Goal: Obtain resource: Download file/media

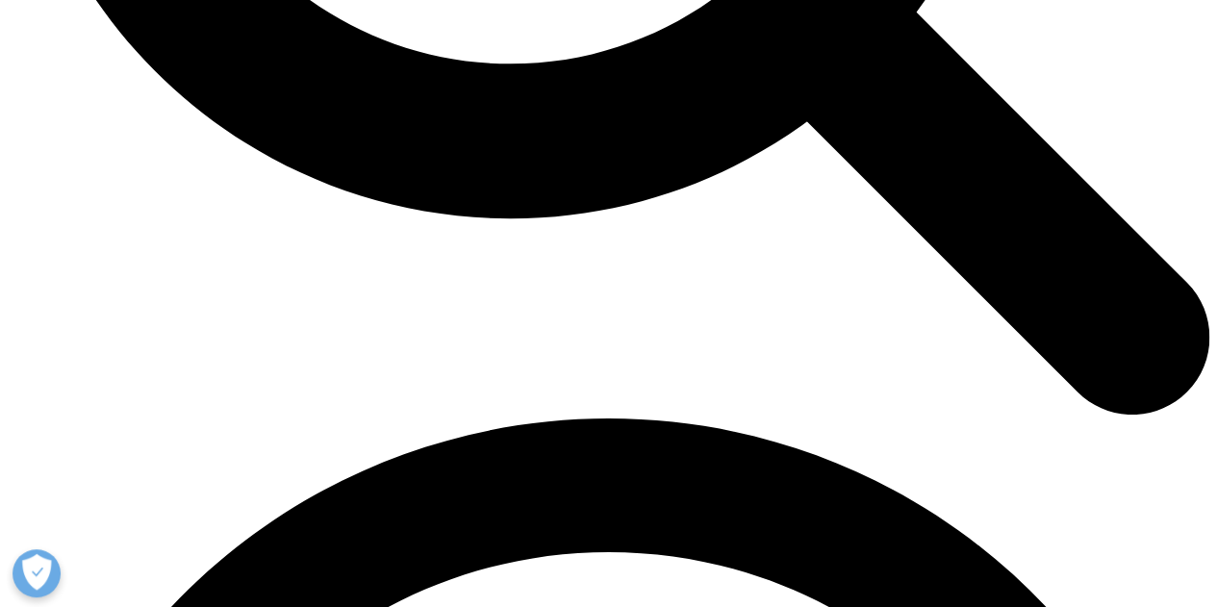
scroll to position [1924, 0]
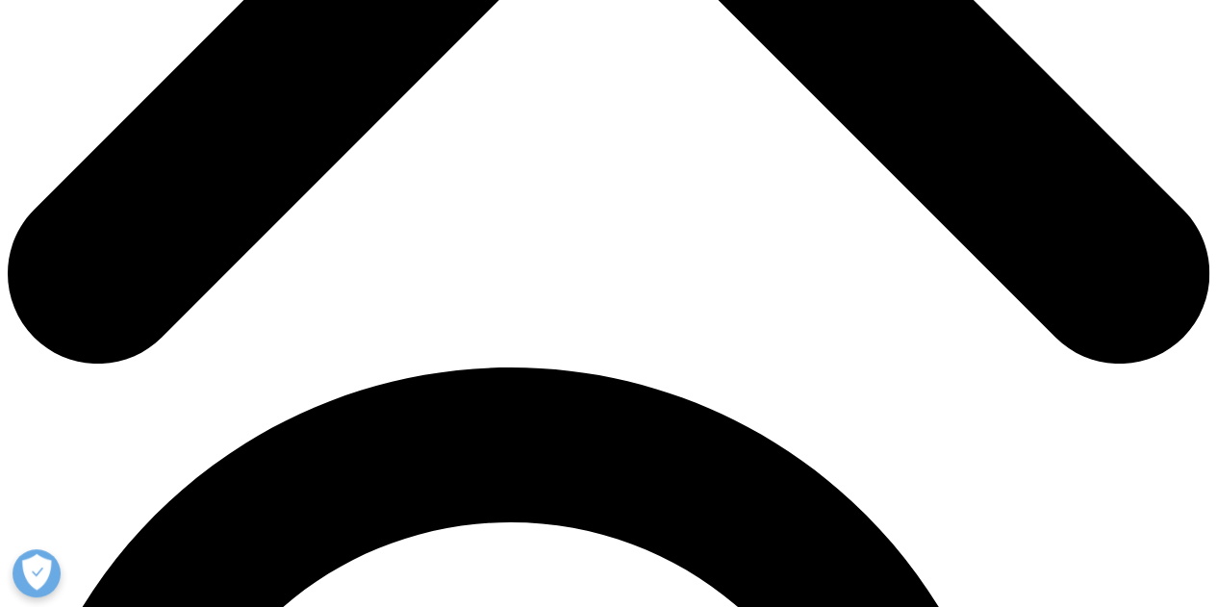
scroll to position [1155, 0]
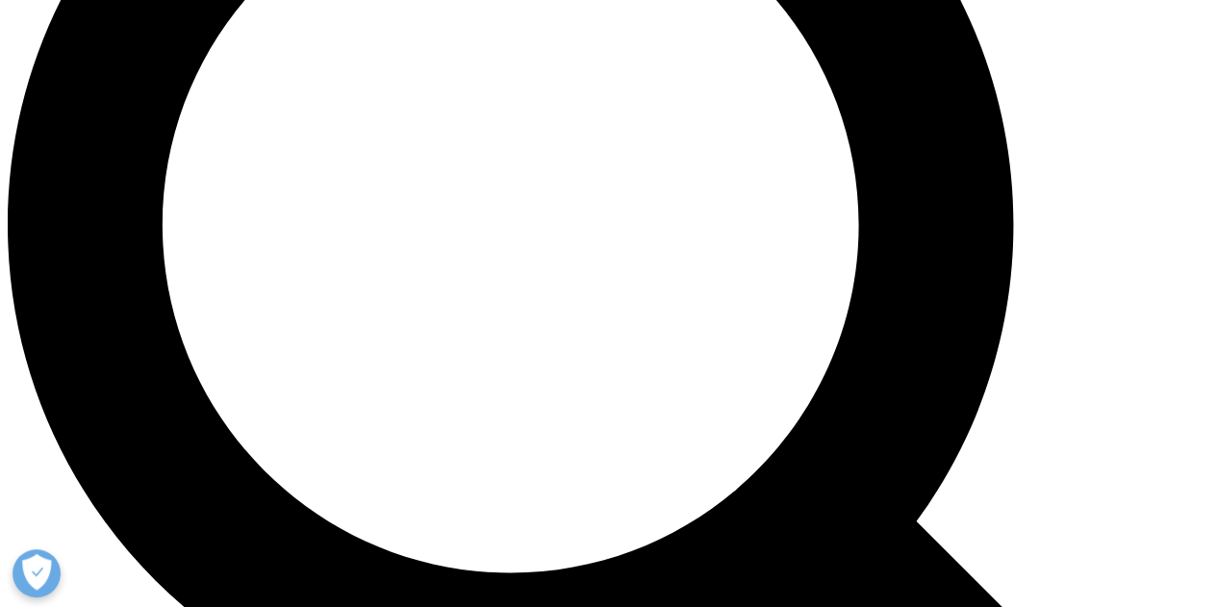
scroll to position [1540, 0]
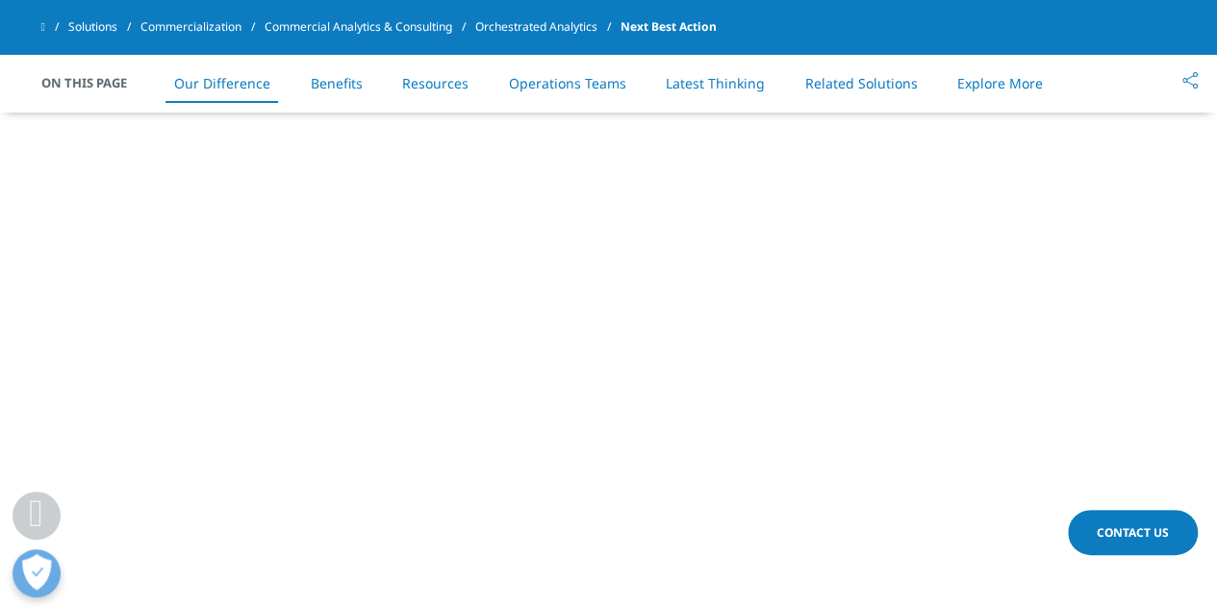
drag, startPoint x: 38, startPoint y: 149, endPoint x: 398, endPoint y: 372, distance: 424.3
copy div "Leverage over 200+ extendible algorithms (rules- and ML-based) for the most eff…"
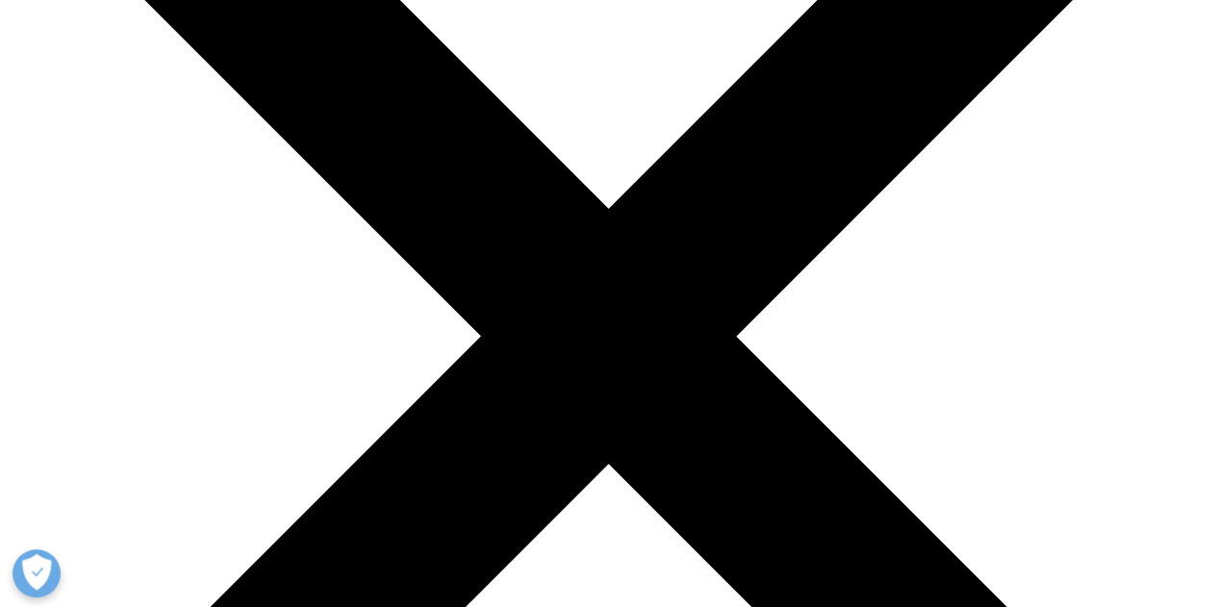
scroll to position [96, 0]
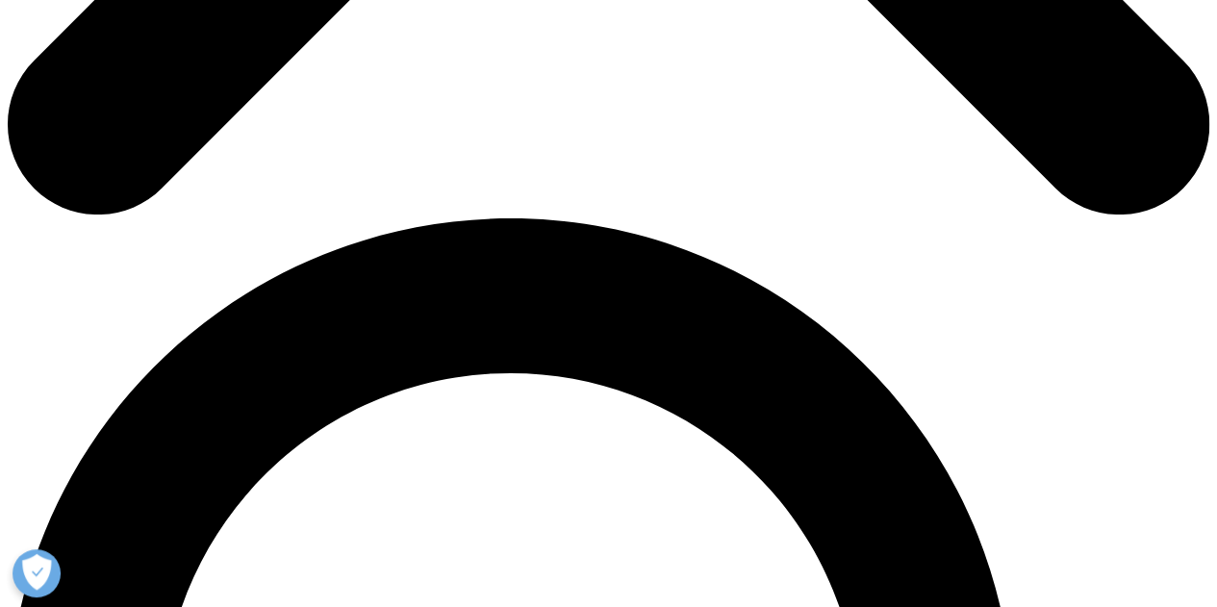
scroll to position [962, 0]
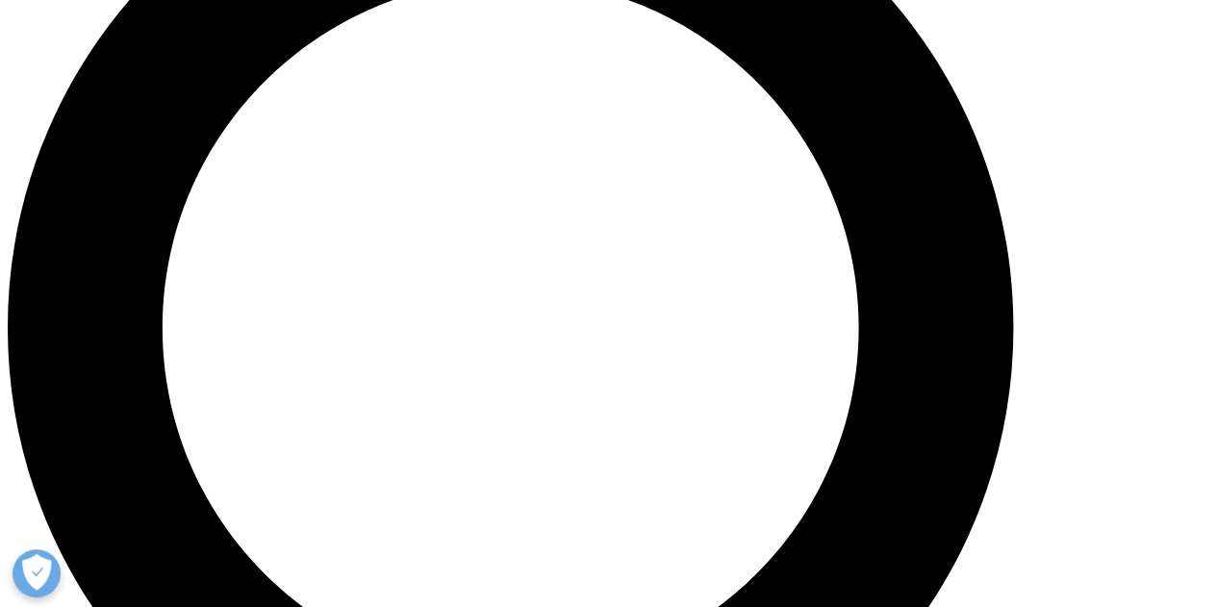
scroll to position [1443, 0]
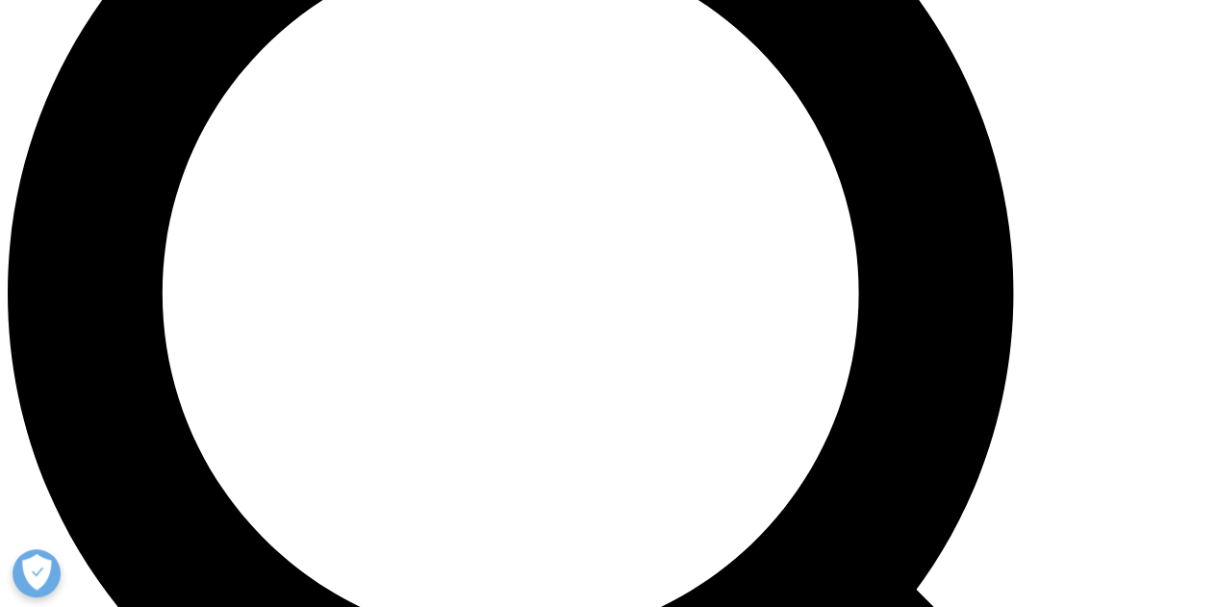
drag, startPoint x: 97, startPoint y: 423, endPoint x: 321, endPoint y: 422, distance: 224.2
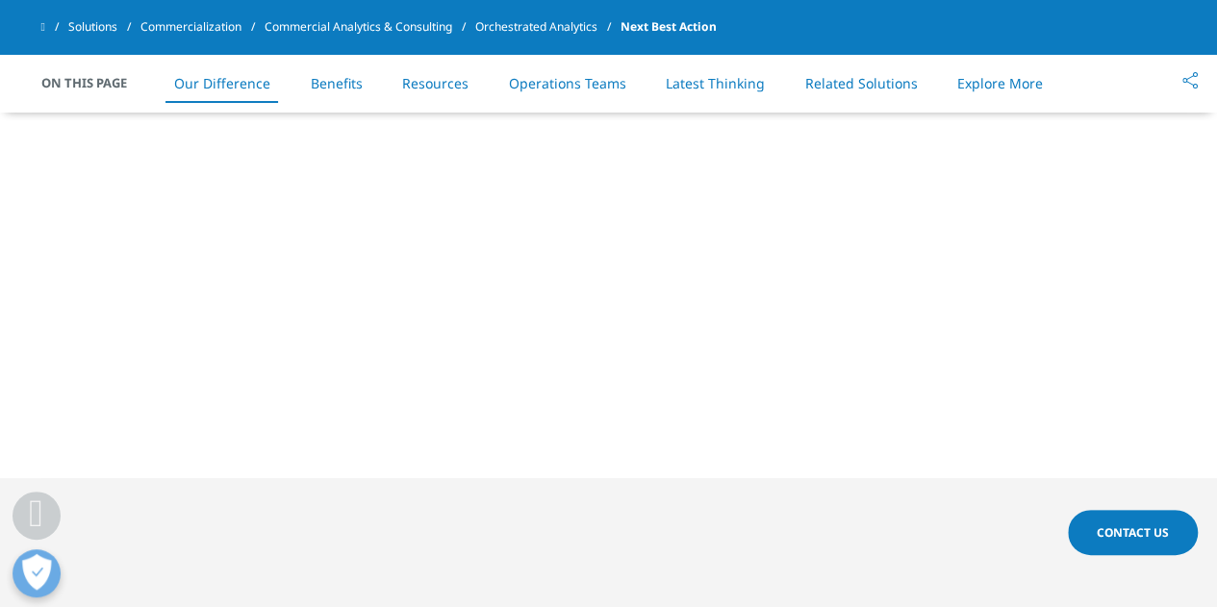
scroll to position [1924, 0]
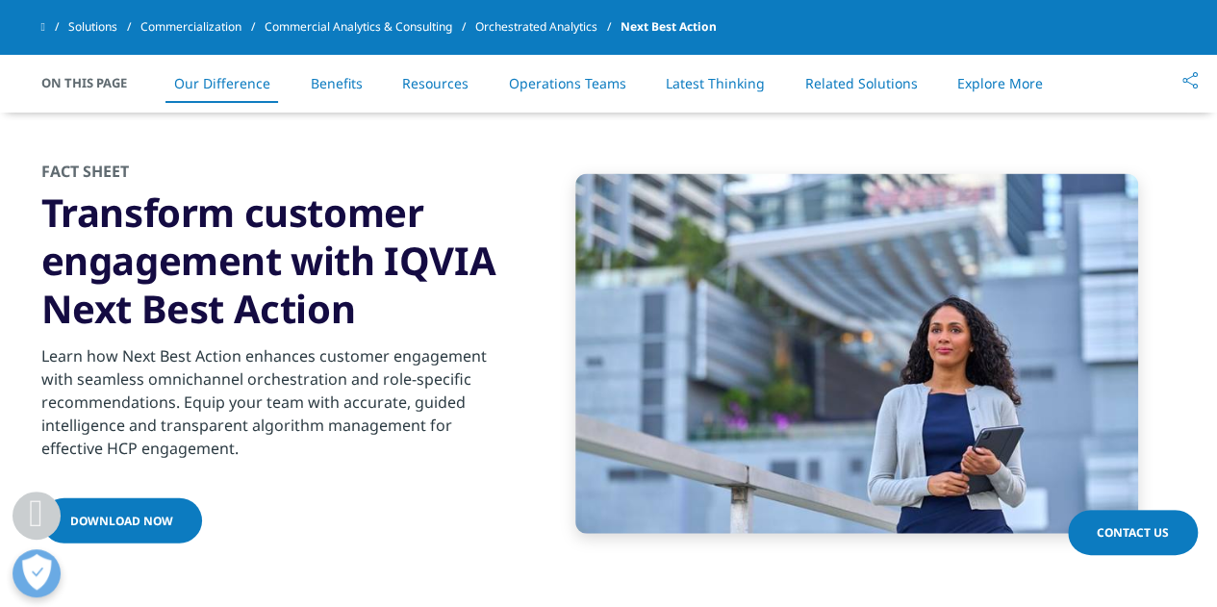
click at [148, 520] on span "Download now" at bounding box center [121, 521] width 103 height 16
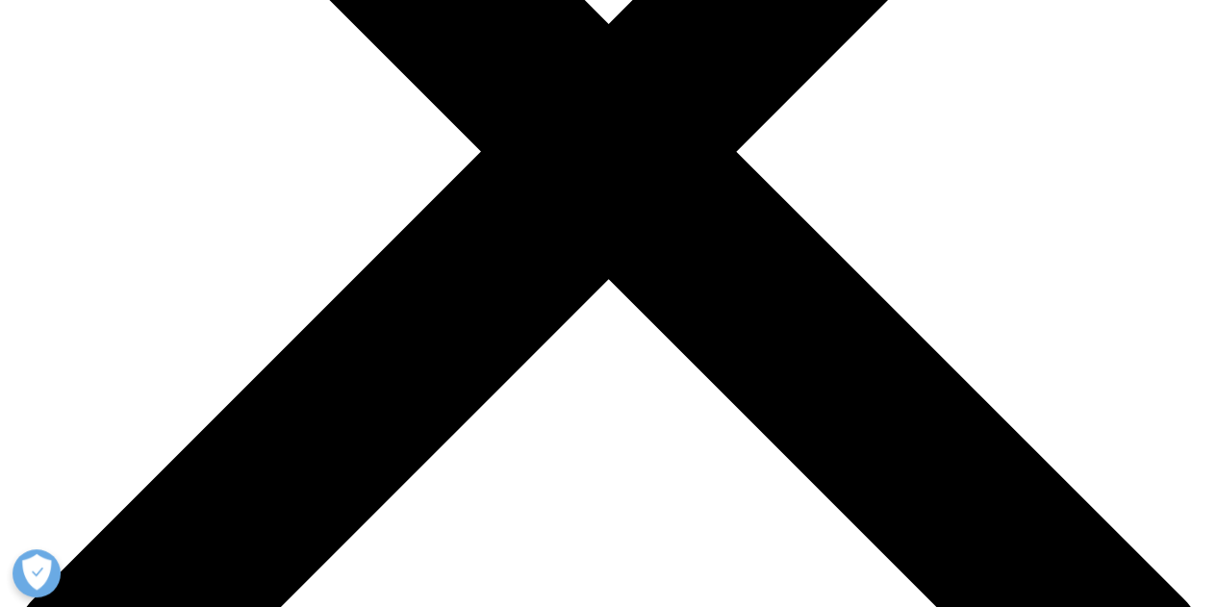
scroll to position [577, 0]
